Goal: Transaction & Acquisition: Purchase product/service

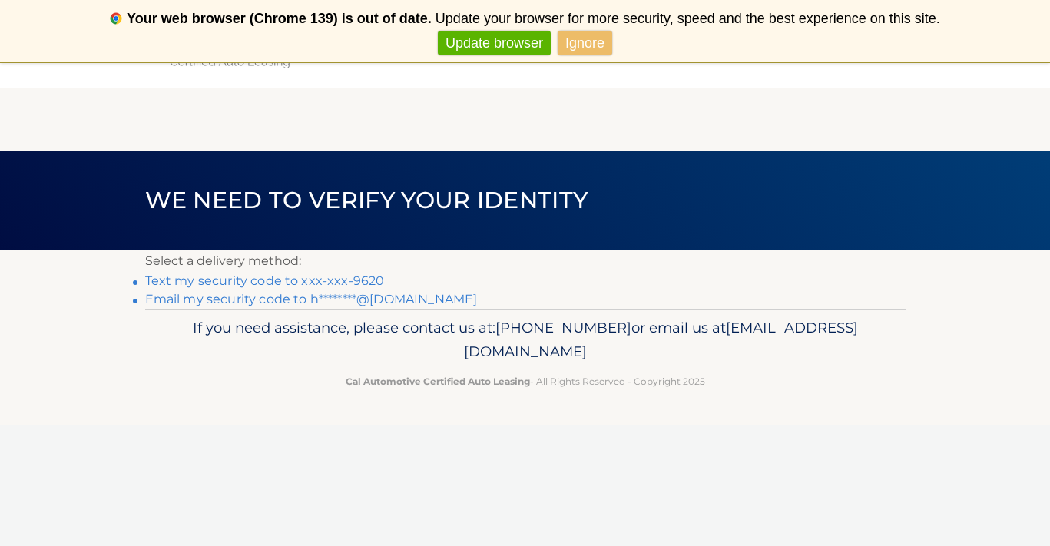
click at [415, 297] on link "Email my security code to h********@gmail.com" at bounding box center [311, 299] width 333 height 15
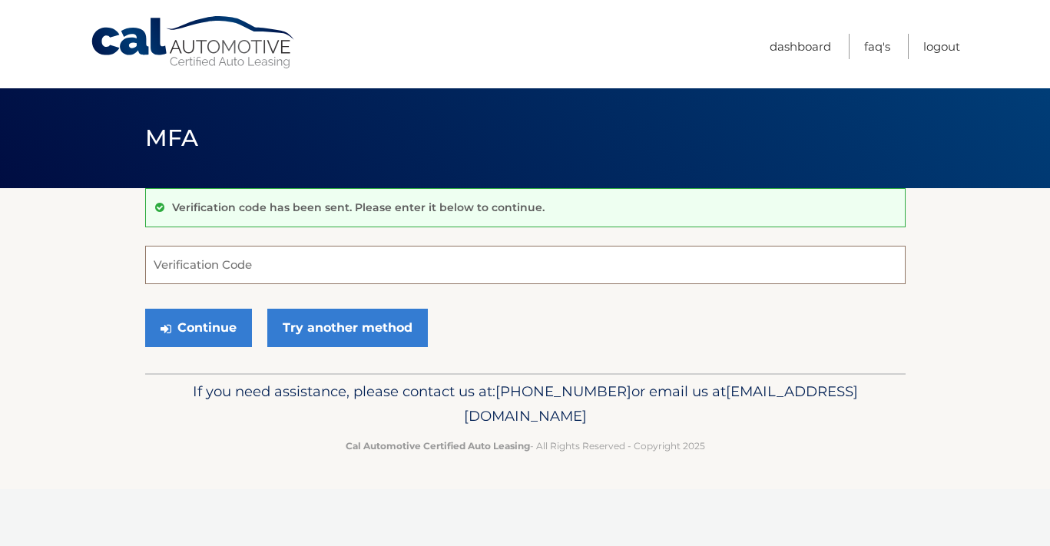
click at [365, 266] on input "Verification Code" at bounding box center [525, 265] width 761 height 38
type input "660480"
click at [218, 321] on button "Continue" at bounding box center [198, 328] width 107 height 38
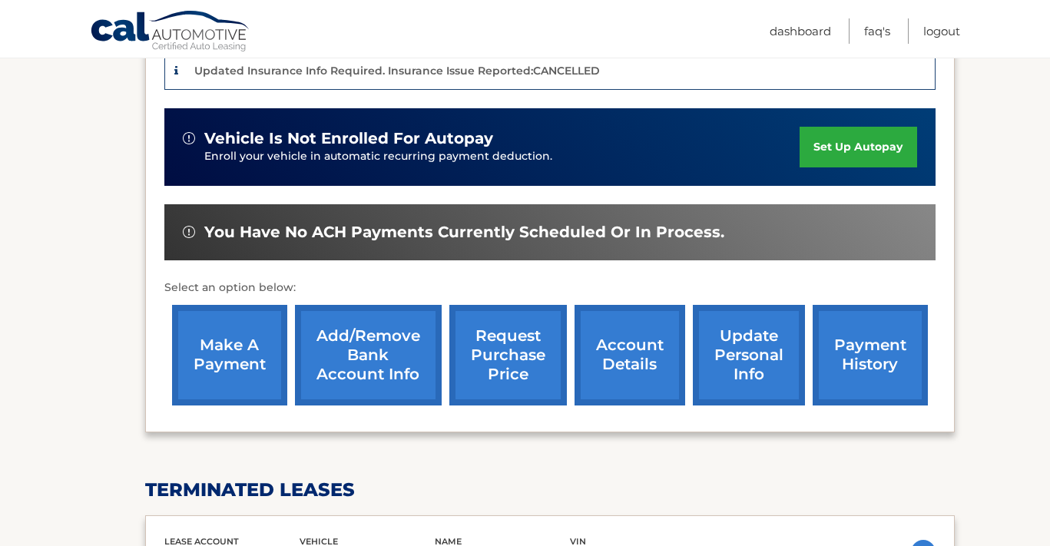
scroll to position [430, 0]
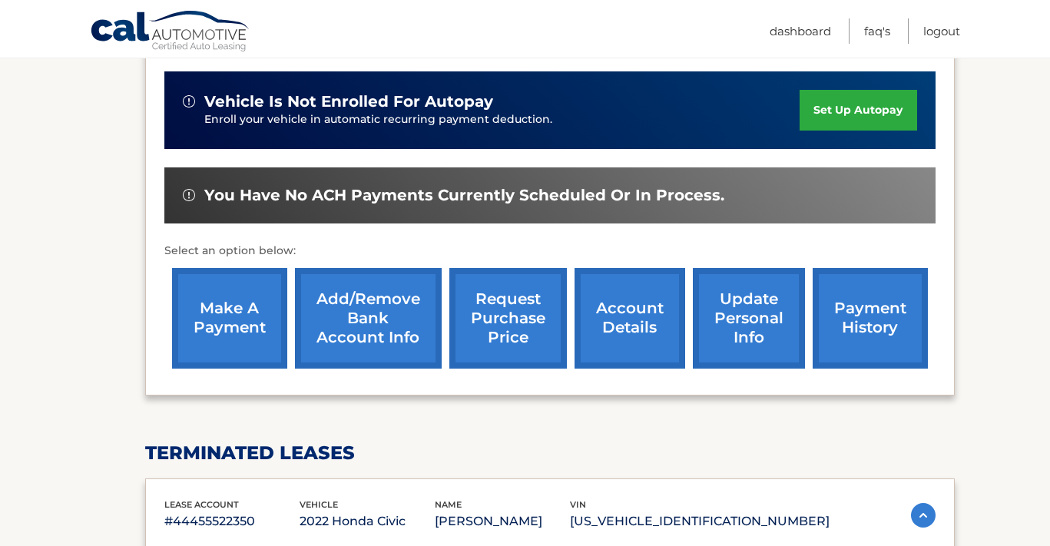
click at [214, 336] on link "make a payment" at bounding box center [229, 318] width 115 height 101
click at [250, 307] on link "make a payment" at bounding box center [229, 318] width 115 height 101
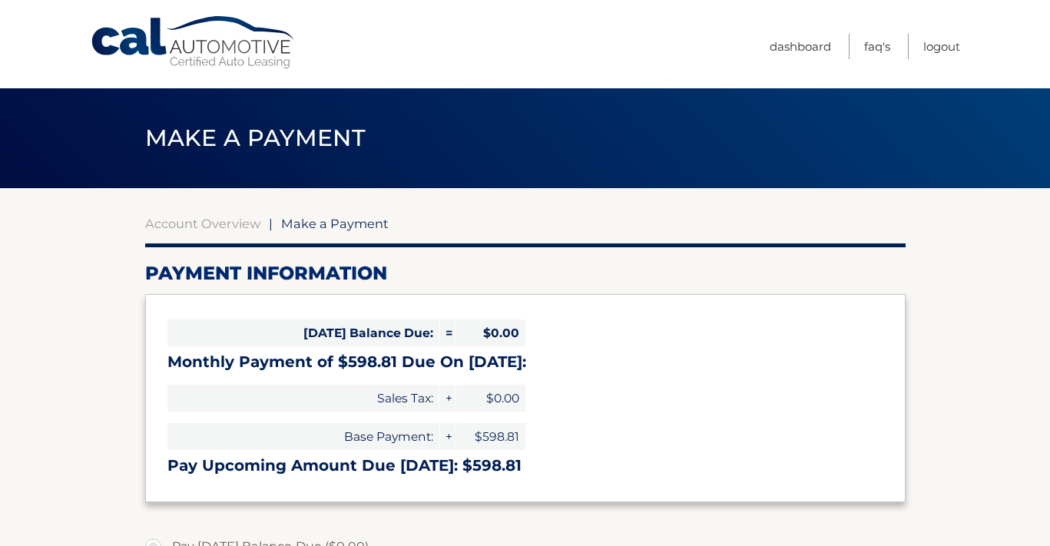
select select "MjY5NTZmMmMtMmJiNC00ZWYwLTgxNTEtMjRjZjhjN2FhNWFm"
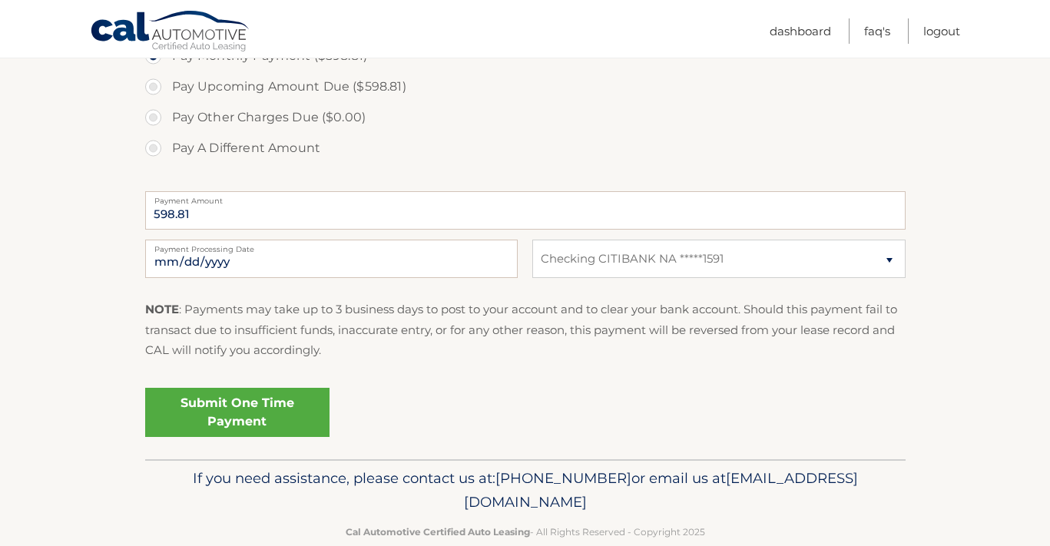
scroll to position [534, 0]
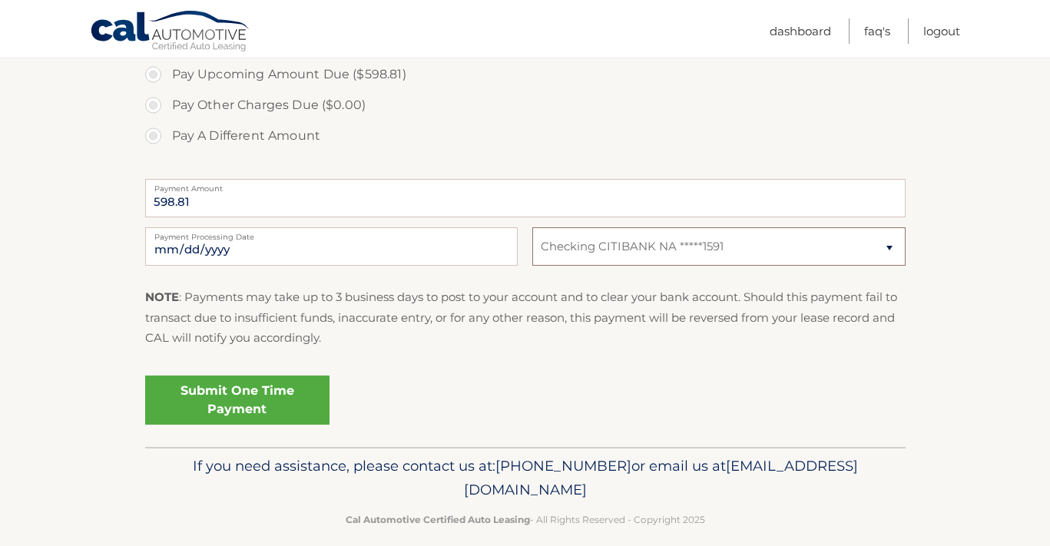
click at [589, 256] on select "Select Bank Account Checking CITIBANK NA *****1591" at bounding box center [718, 246] width 373 height 38
select select
click at [532, 227] on select "Select Bank Account Checking CITIBANK NA *****1591" at bounding box center [718, 246] width 373 height 38
click at [664, 241] on select "Select Bank Account Checking CITIBANK NA *****1591" at bounding box center [718, 246] width 373 height 38
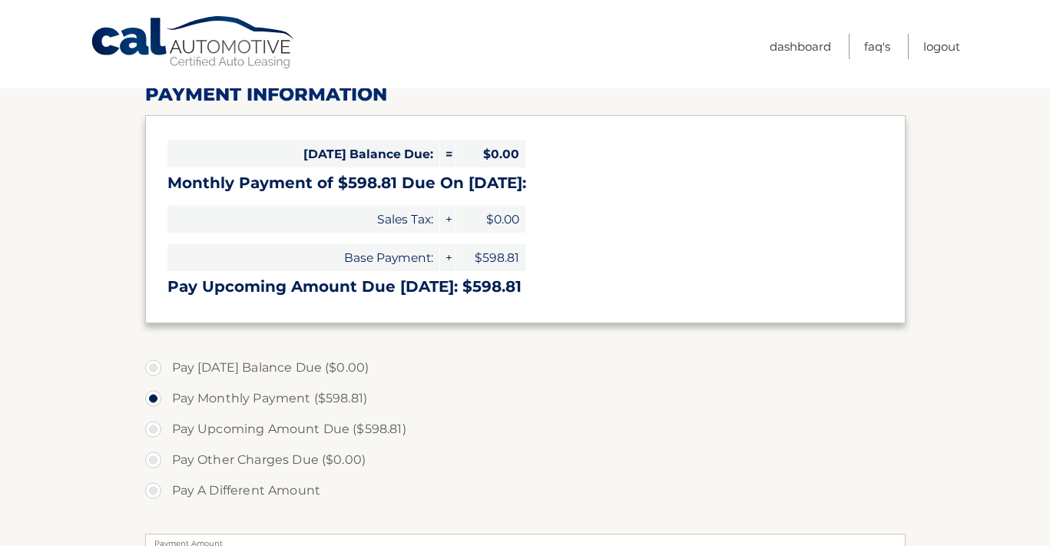
scroll to position [0, 0]
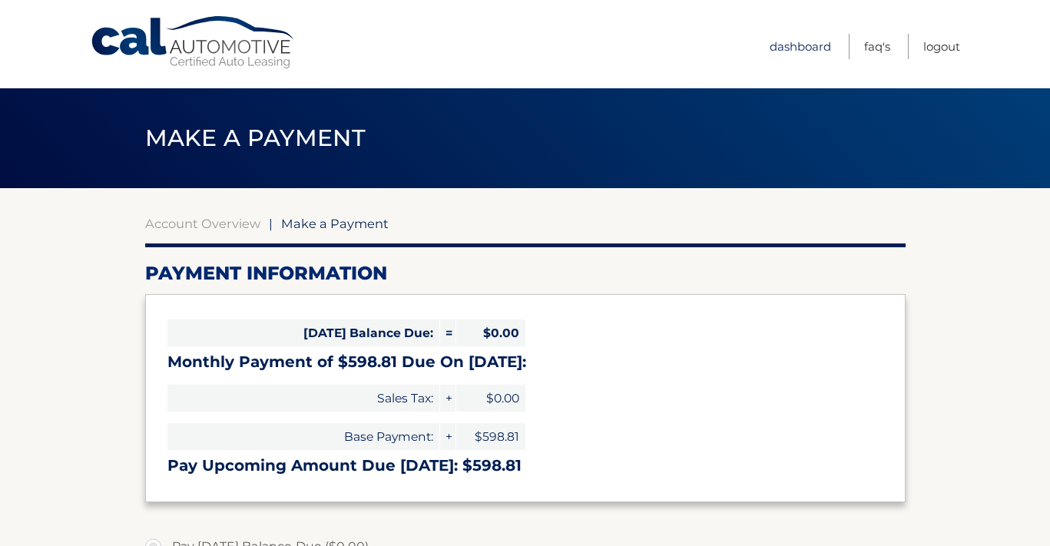
click at [797, 47] on link "Dashboard" at bounding box center [800, 46] width 61 height 25
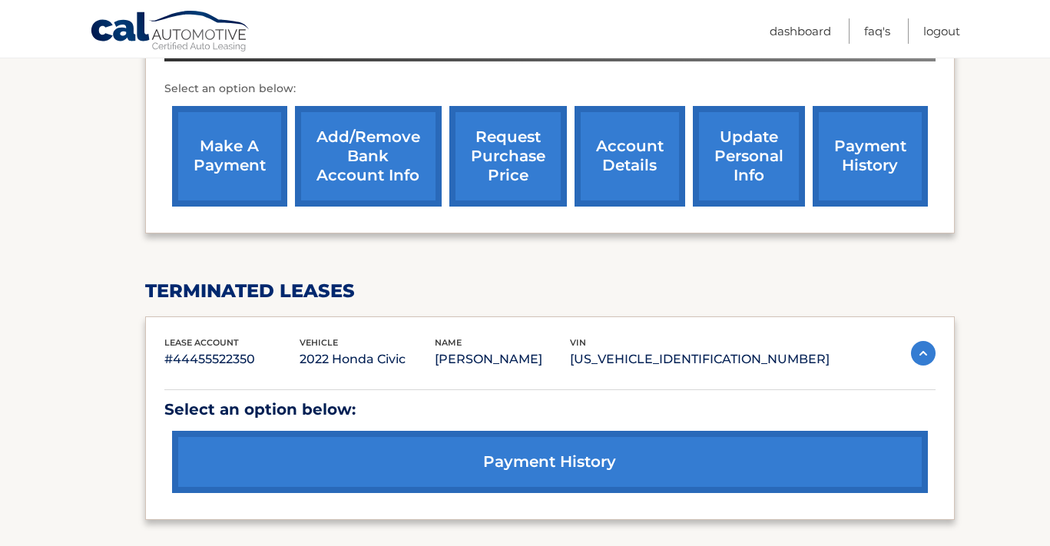
scroll to position [581, 0]
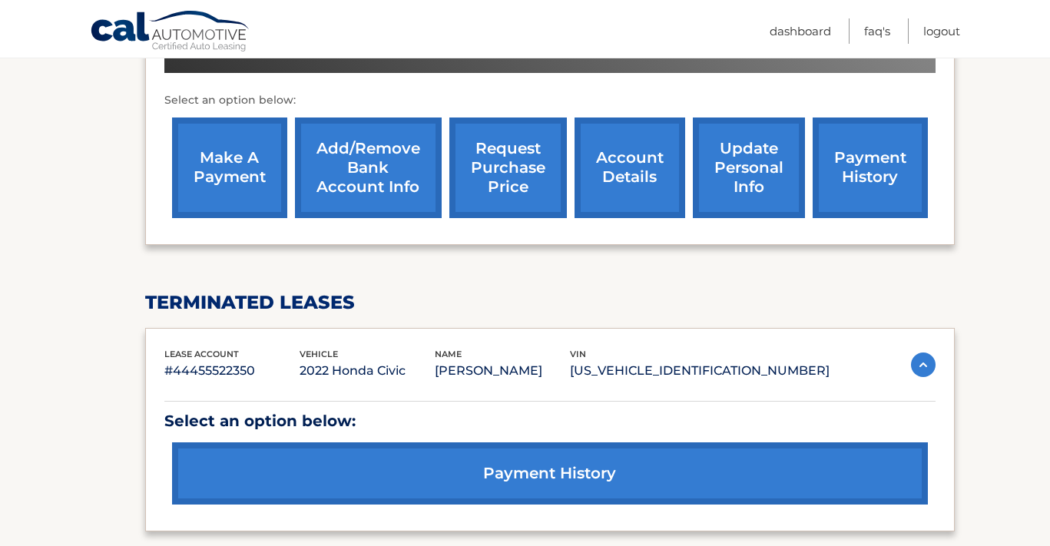
click at [343, 143] on link "Add/Remove bank account info" at bounding box center [368, 168] width 147 height 101
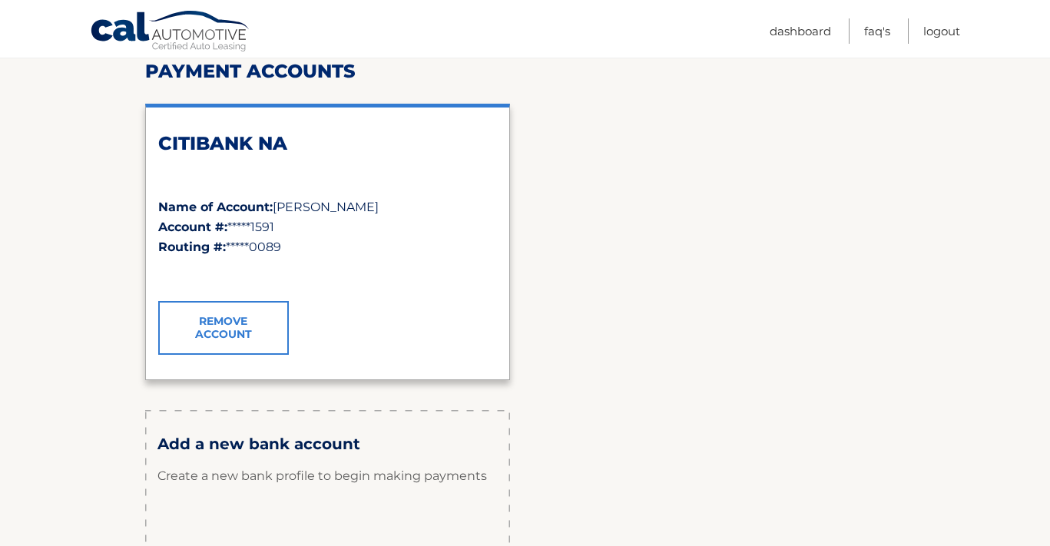
scroll to position [261, 0]
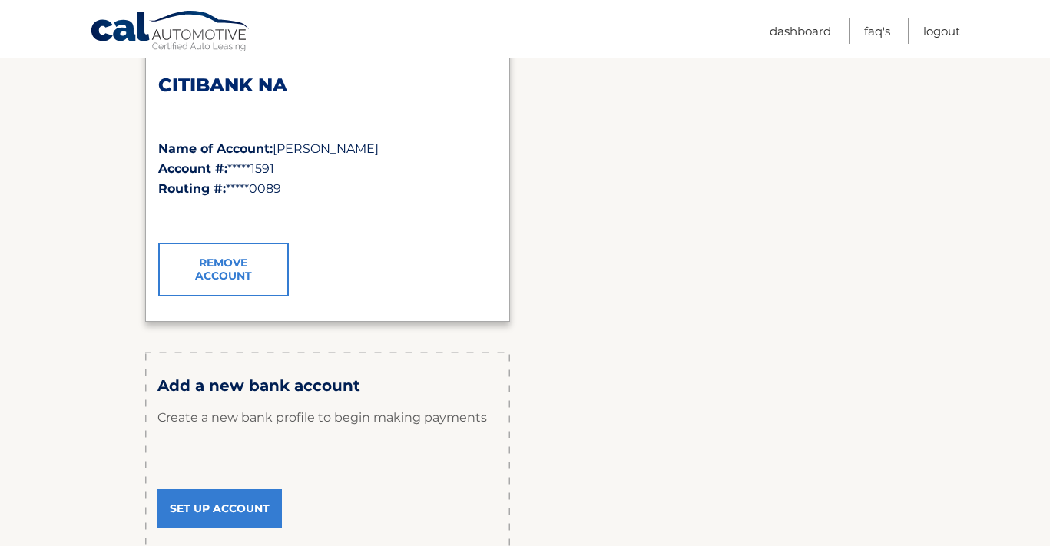
click at [257, 269] on link "Remove Account" at bounding box center [223, 270] width 131 height 54
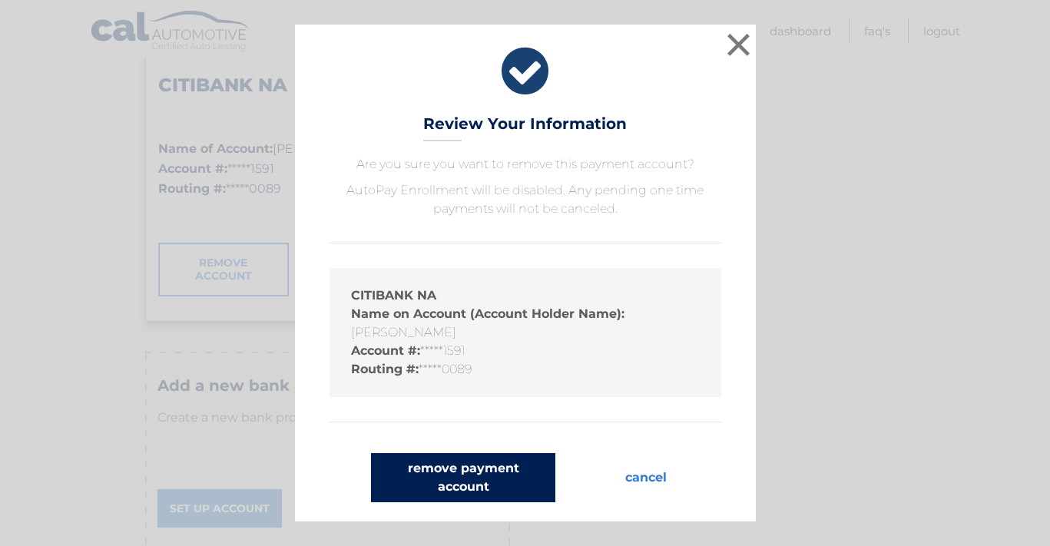
click at [489, 481] on button "remove payment account" at bounding box center [463, 477] width 184 height 49
click at [443, 477] on button "remove payment account" at bounding box center [463, 477] width 184 height 49
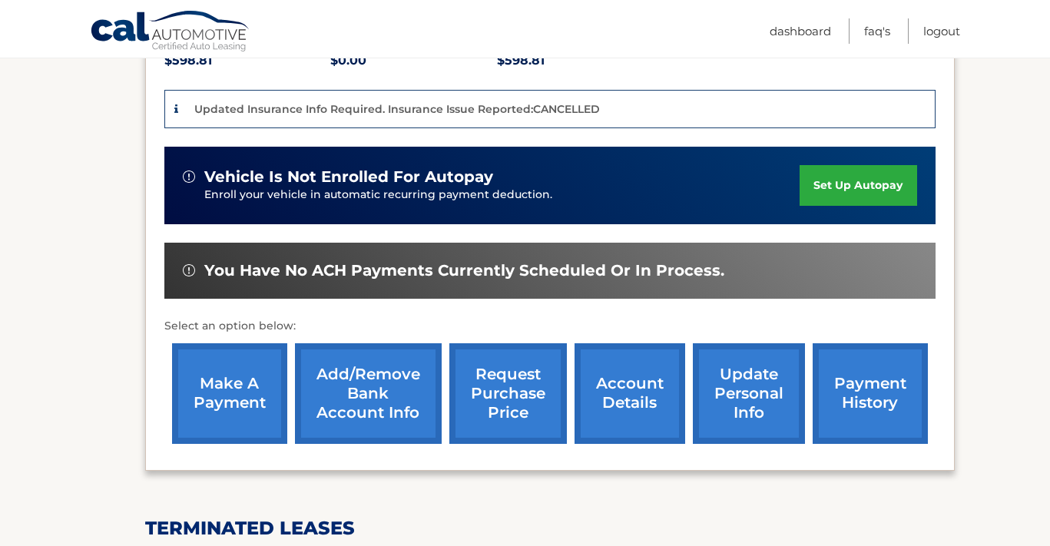
scroll to position [359, 0]
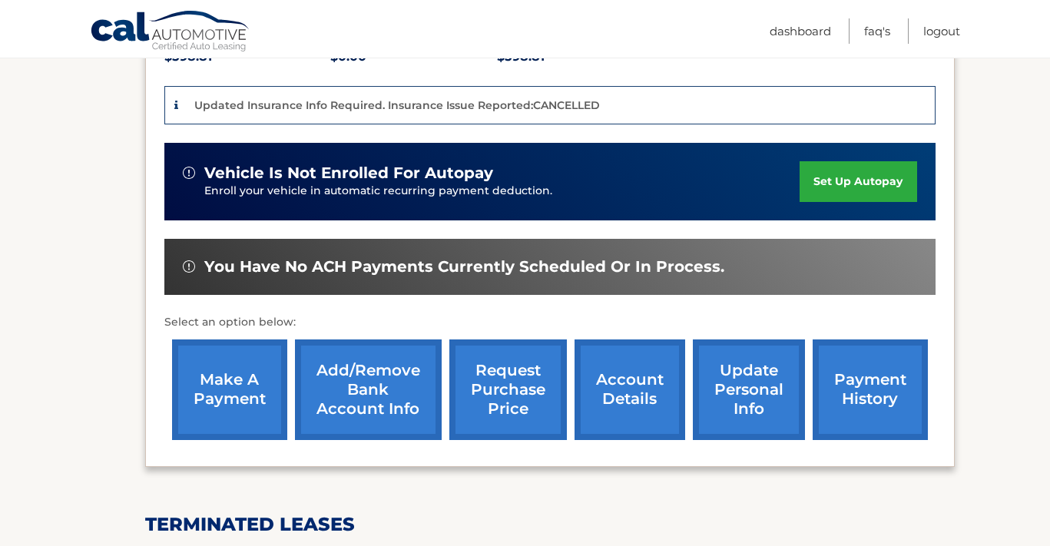
click at [377, 374] on link "Add/Remove bank account info" at bounding box center [368, 390] width 147 height 101
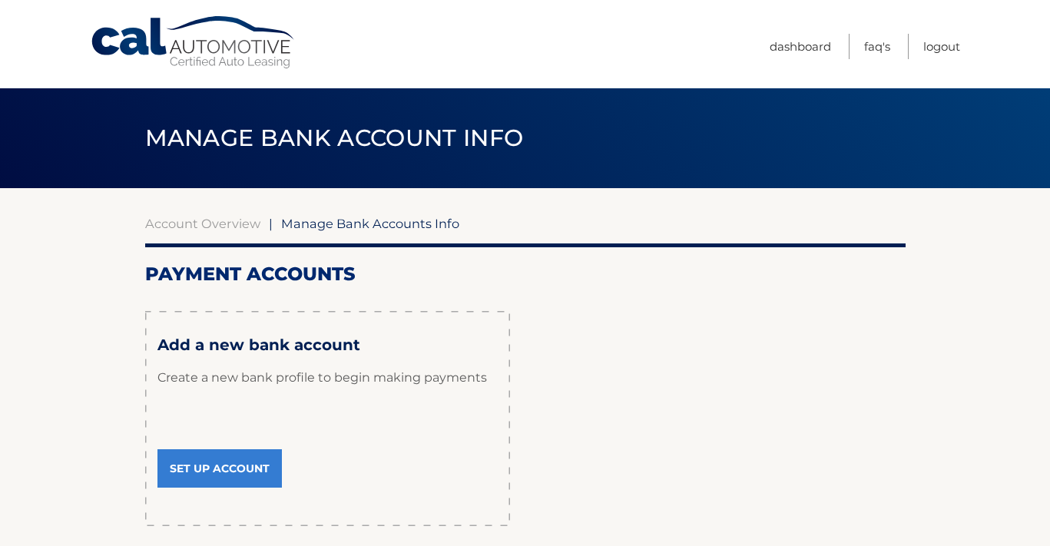
click at [232, 460] on link "Set Up Account" at bounding box center [219, 468] width 124 height 38
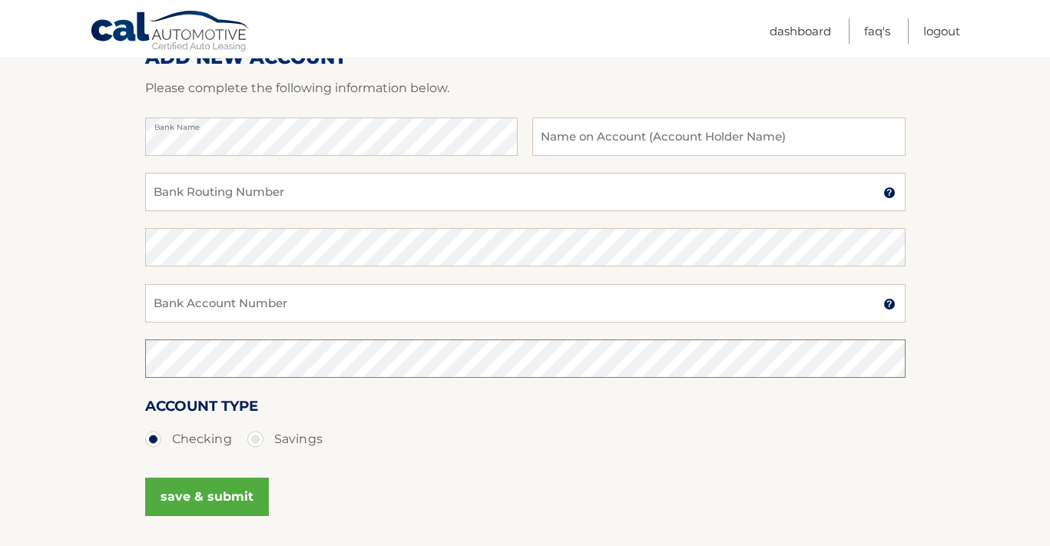
scroll to position [214, 0]
click at [585, 150] on input "text" at bounding box center [718, 138] width 373 height 38
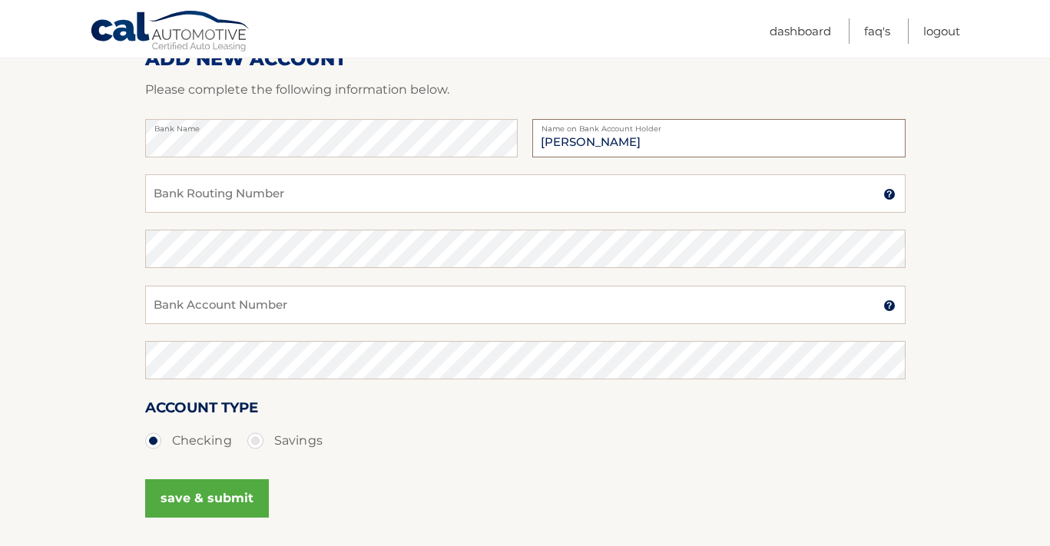
type input "[PERSON_NAME]"
click at [530, 176] on input "Bank Routing Number" at bounding box center [525, 193] width 761 height 38
type input "021000322"
drag, startPoint x: 323, startPoint y: 198, endPoint x: 147, endPoint y: 199, distance: 175.9
click at [147, 199] on input "021000322" at bounding box center [525, 193] width 761 height 38
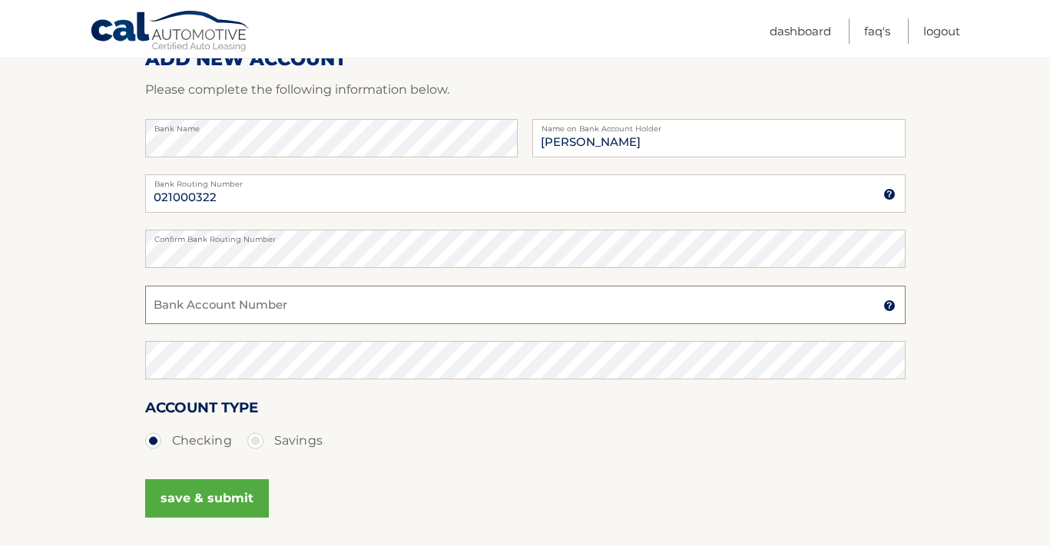
click at [213, 297] on input "Bank Account Number" at bounding box center [525, 305] width 761 height 38
drag, startPoint x: 253, startPoint y: 309, endPoint x: 138, endPoint y: 311, distance: 115.3
click at [138, 311] on section "Account Overview | Set Up Account Info ADD NEW ACCOUNT Please complete the foll…" at bounding box center [525, 267] width 1050 height 586
type input "48311957177"
click at [225, 497] on button "save & submit" at bounding box center [207, 498] width 124 height 38
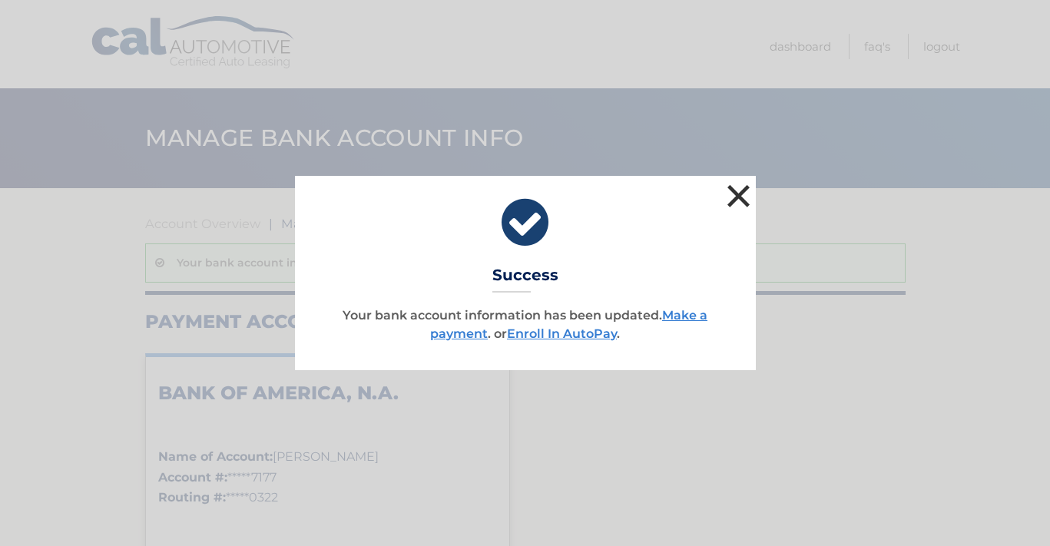
click at [746, 195] on button "×" at bounding box center [739, 196] width 31 height 31
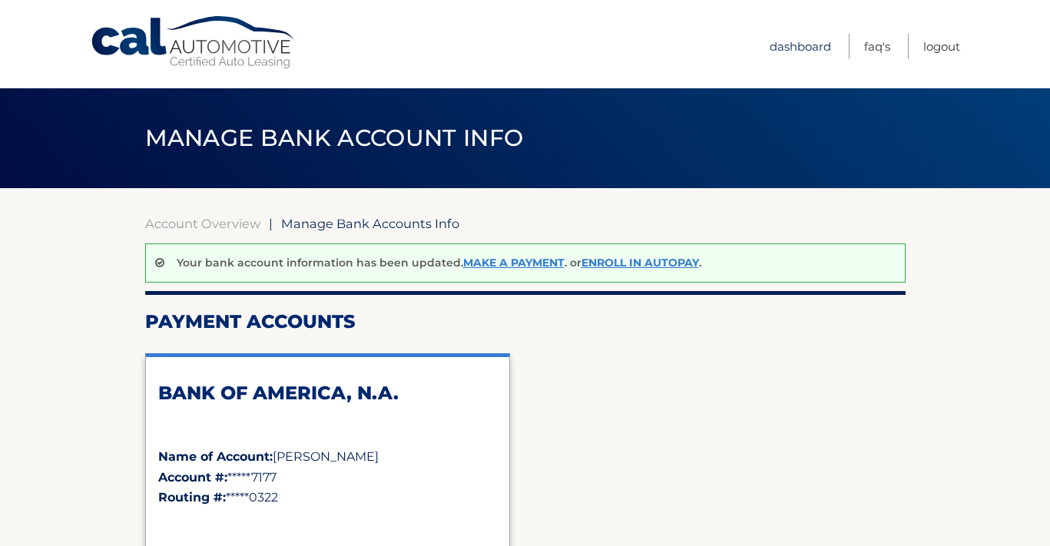
click at [791, 38] on link "Dashboard" at bounding box center [800, 46] width 61 height 25
click at [527, 263] on link "Make a payment" at bounding box center [513, 263] width 101 height 14
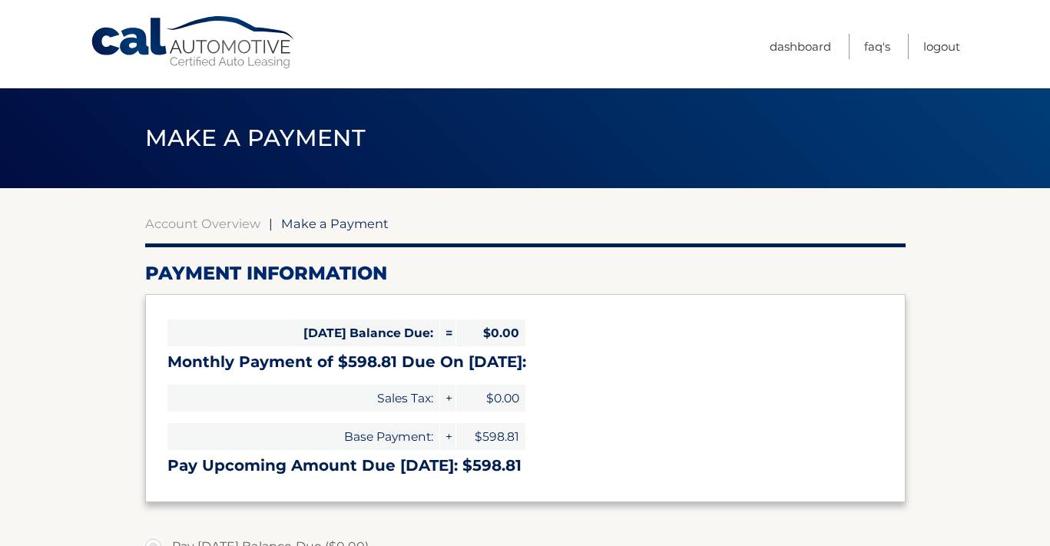
select select "YTg5ZTFkMjktYmYwMi00MmRmLTliMTktOTRjYTE4NTcyMGE5"
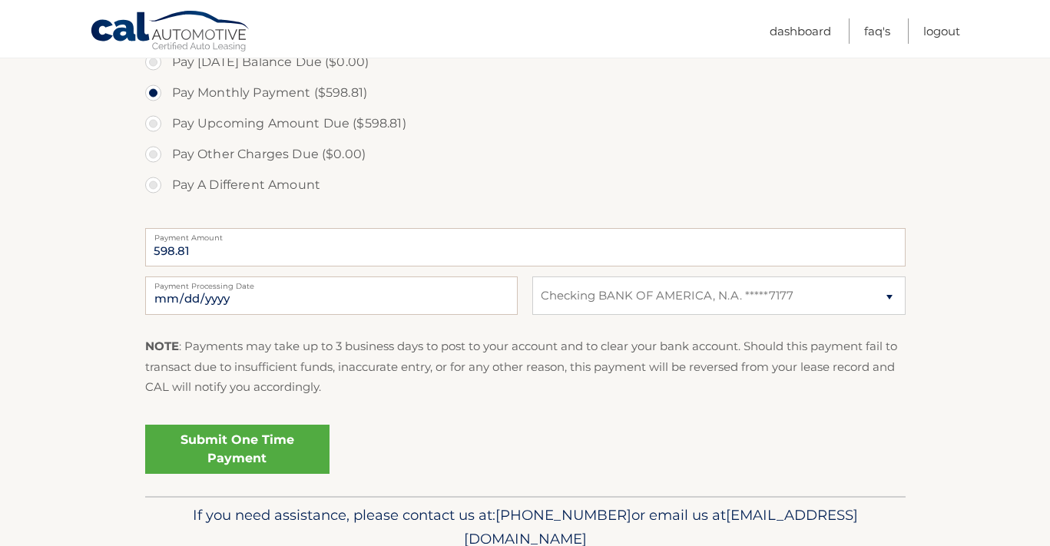
scroll to position [486, 0]
click at [213, 438] on link "Submit One Time Payment" at bounding box center [237, 447] width 184 height 49
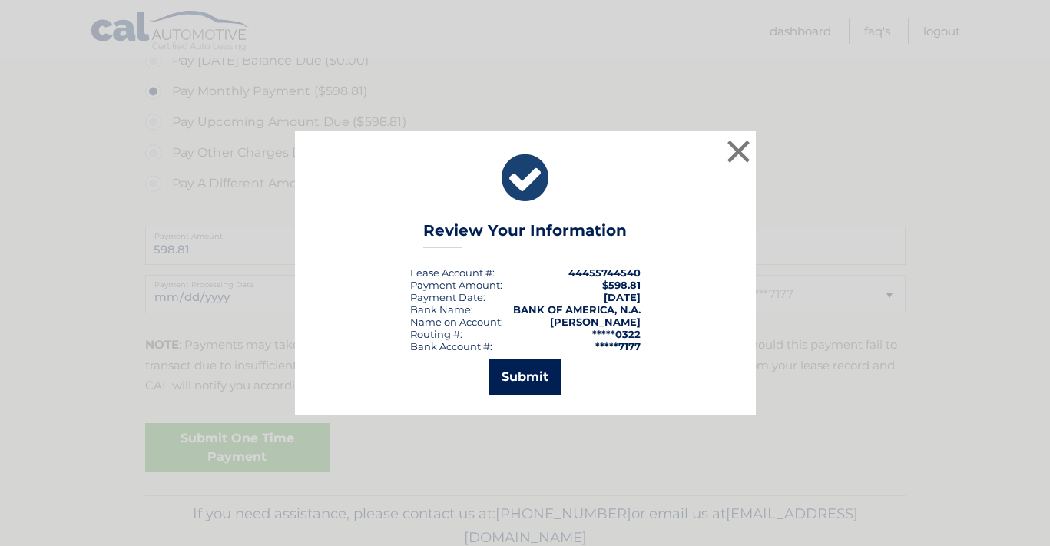
click at [538, 380] on button "Submit" at bounding box center [524, 377] width 71 height 37
